Goal: Task Accomplishment & Management: Complete application form

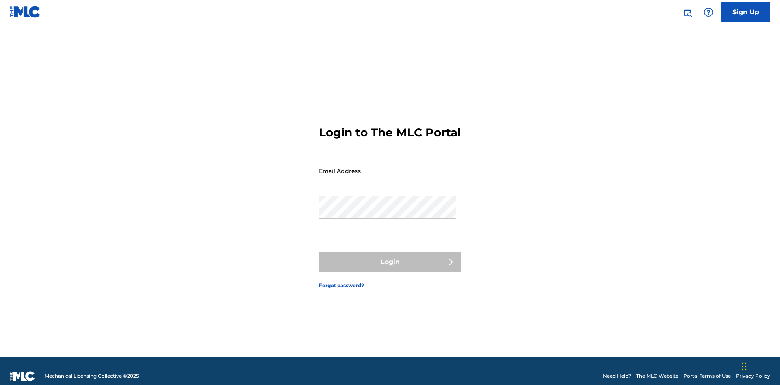
scroll to position [11, 0]
click at [388, 167] on input "Email Address" at bounding box center [387, 170] width 137 height 23
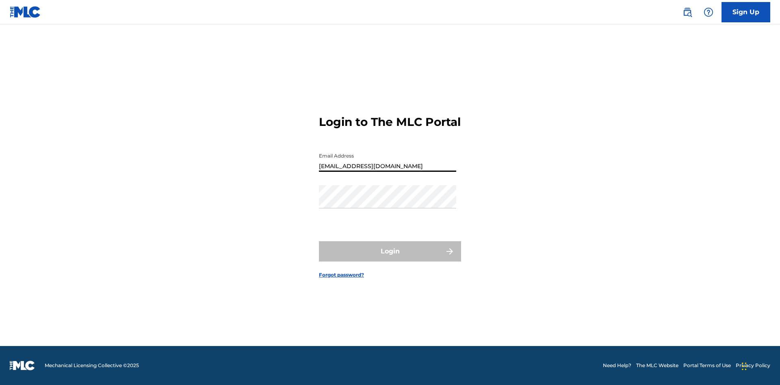
type input "[EMAIL_ADDRESS][DOMAIN_NAME]"
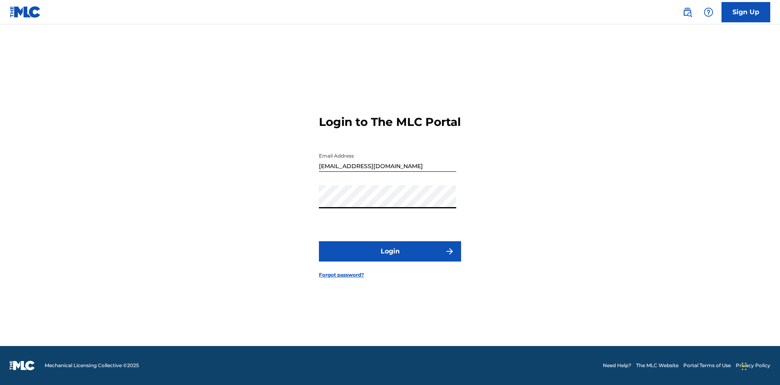
click at [390, 258] on button "Login" at bounding box center [390, 251] width 142 height 20
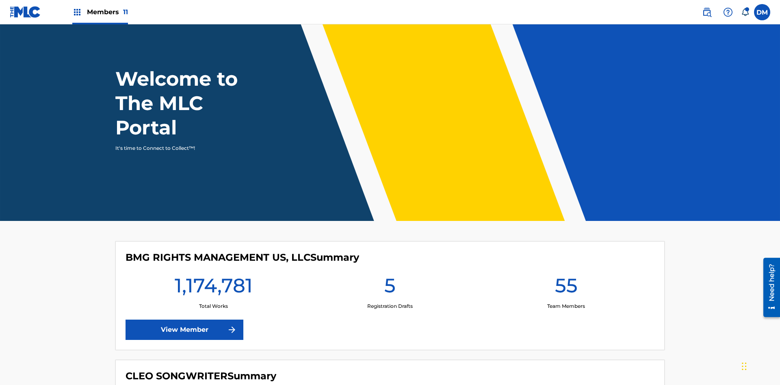
click at [100, 12] on span "Members 11" at bounding box center [107, 11] width 41 height 9
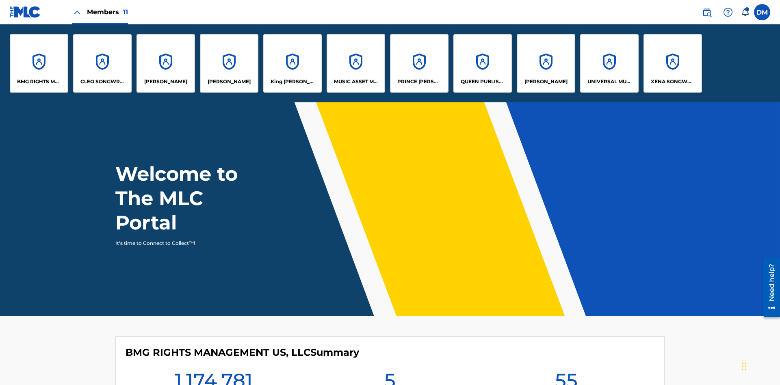
click at [609, 82] on p "UNIVERSAL MUSIC PUB GROUP" at bounding box center [610, 81] width 44 height 7
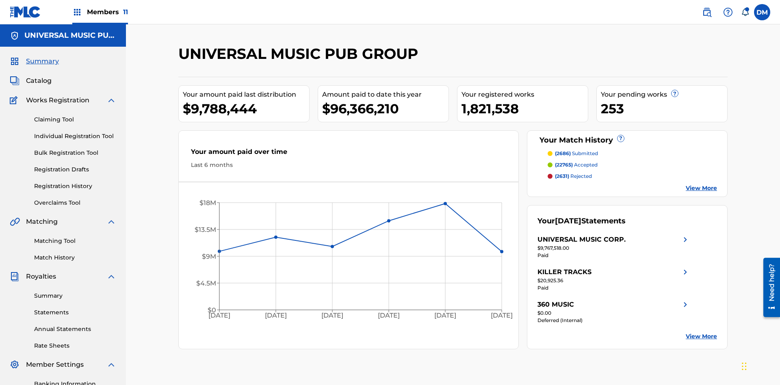
click at [75, 132] on link "Individual Registration Tool" at bounding box center [75, 136] width 82 height 9
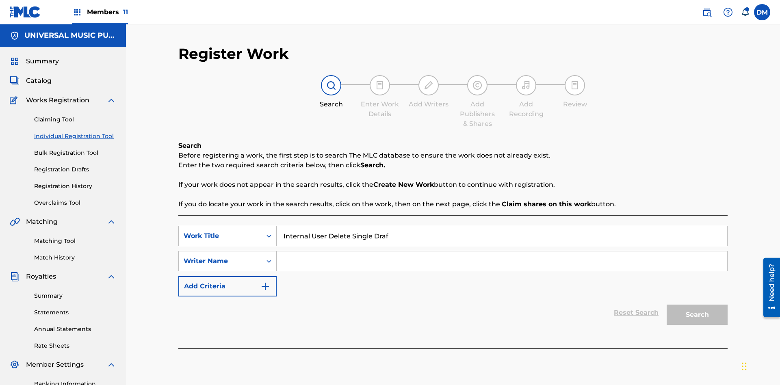
type input "Internal User Delete Single Draft"
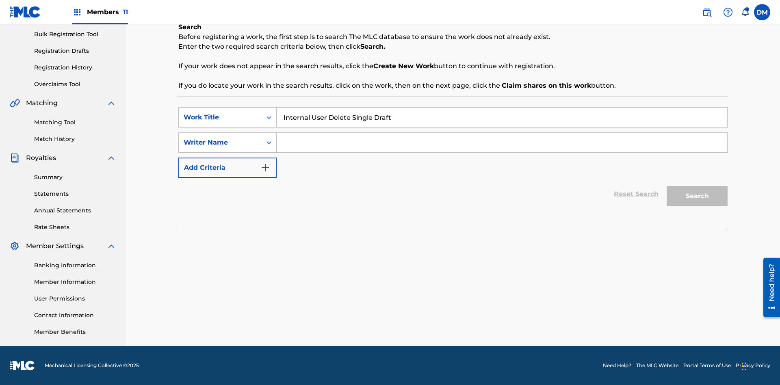
click at [502, 143] on input "Search Form" at bounding box center [502, 143] width 451 height 20
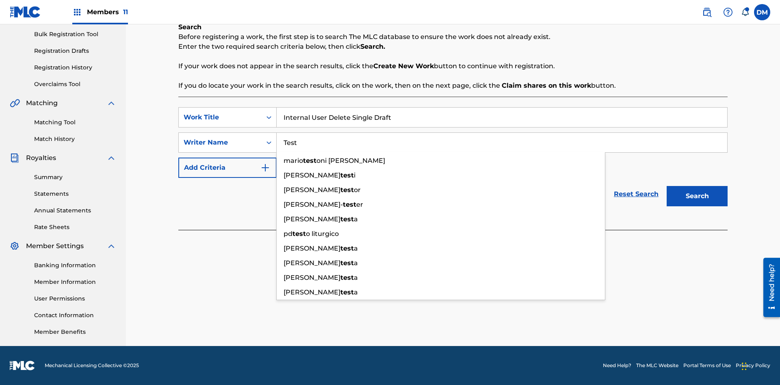
click at [697, 196] on button "Search" at bounding box center [697, 196] width 61 height 20
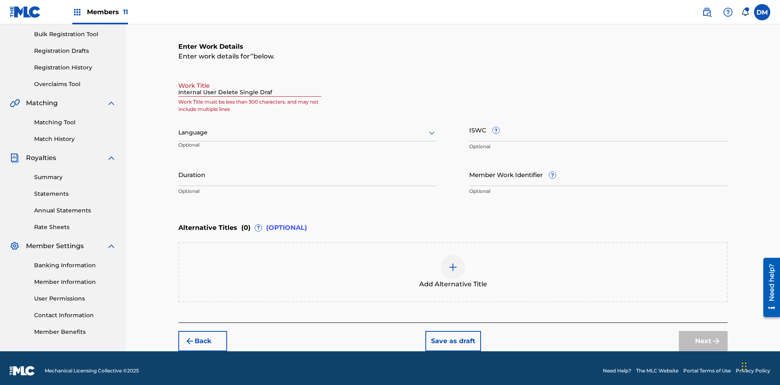
type input "Internal User Delete Single Draft"
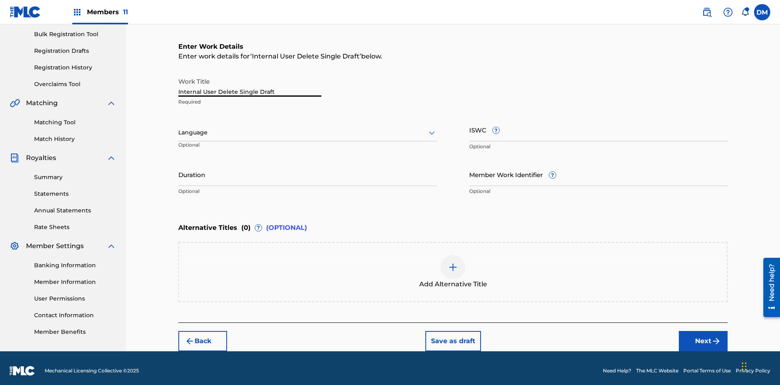
click at [453, 336] on button "Save as draft" at bounding box center [453, 341] width 56 height 20
click at [762, 12] on label at bounding box center [762, 12] width 16 height 16
click at [762, 12] on input "[PERSON_NAME] [PERSON_NAME] [PERSON_NAME][EMAIL_ADDRESS][DOMAIN_NAME] Notificat…" at bounding box center [762, 12] width 0 height 0
click at [0, 0] on p "Log out" at bounding box center [0, 0] width 0 height 0
click at [762, 12] on input "[PERSON_NAME] [PERSON_NAME] [PERSON_NAME][EMAIL_ADDRESS][DOMAIN_NAME] Notificat…" at bounding box center [762, 12] width 0 height 0
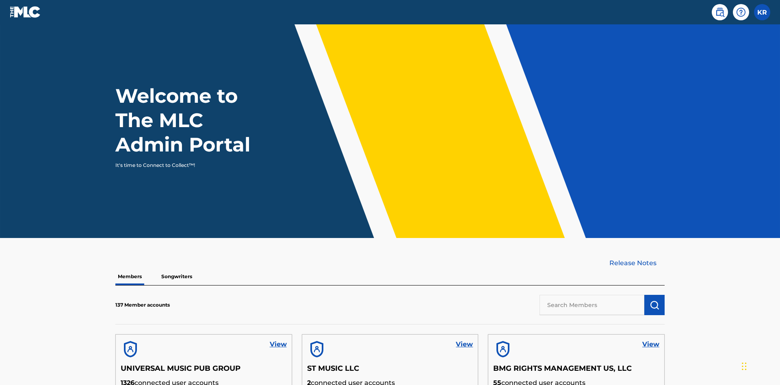
click at [592, 295] on input "text" at bounding box center [592, 305] width 105 height 20
type input "UNIVERSAL MUSIC PUB GROUP"
click at [655, 300] on img "submit" at bounding box center [655, 305] width 10 height 10
